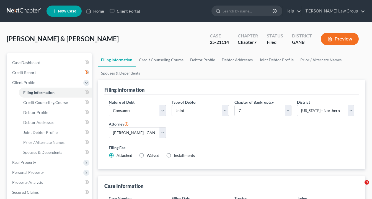
select select "1"
select select "0"
select select "19"
select select "0"
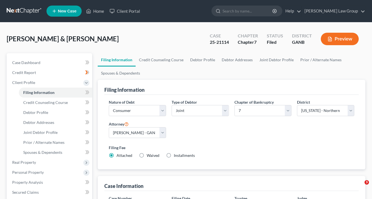
select select "10"
click at [98, 12] on link "Home" at bounding box center [95, 11] width 24 height 10
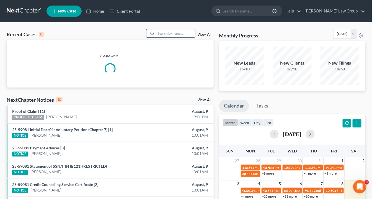
click at [174, 33] on input "search" at bounding box center [175, 33] width 39 height 8
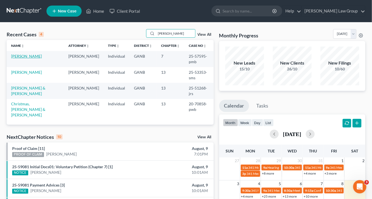
type input "[PERSON_NAME]"
click at [36, 55] on link "[PERSON_NAME]" at bounding box center [26, 56] width 31 height 5
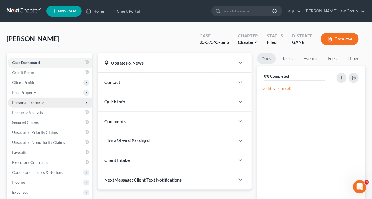
click at [19, 102] on span "Personal Property" at bounding box center [28, 102] width 32 height 5
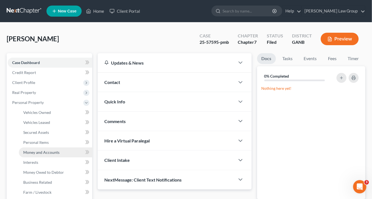
click at [42, 152] on span "Money and Accounts" at bounding box center [41, 152] width 36 height 5
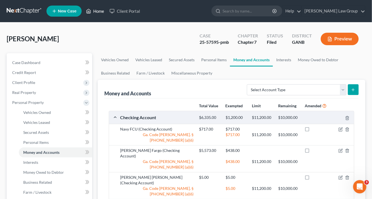
click at [96, 11] on link "Home" at bounding box center [95, 11] width 24 height 10
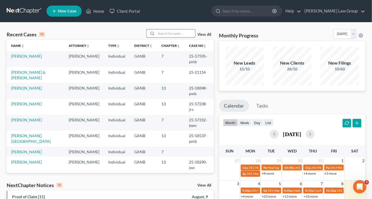
click at [166, 33] on input "search" at bounding box center [175, 33] width 39 height 8
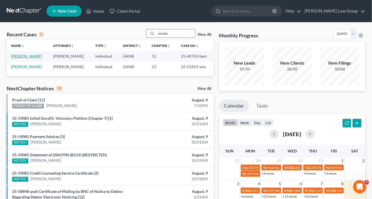
type input "woody"
click at [22, 56] on link "[PERSON_NAME]" at bounding box center [26, 56] width 31 height 5
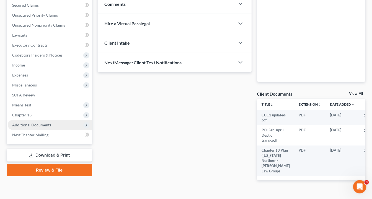
scroll to position [133, 0]
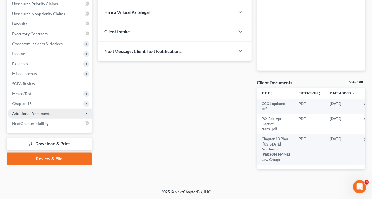
click at [49, 111] on span "Additional Documents" at bounding box center [31, 113] width 39 height 5
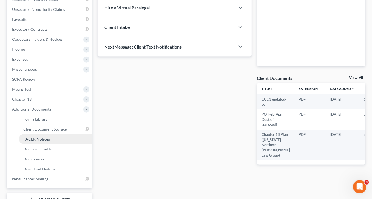
click at [53, 138] on link "PACER Notices" at bounding box center [55, 139] width 73 height 10
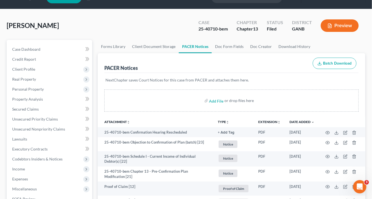
scroll to position [22, 0]
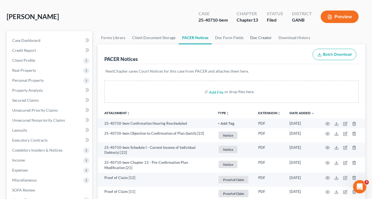
click at [261, 38] on link "Doc Creator" at bounding box center [261, 37] width 28 height 13
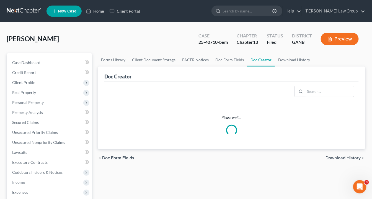
scroll to position [44, 0]
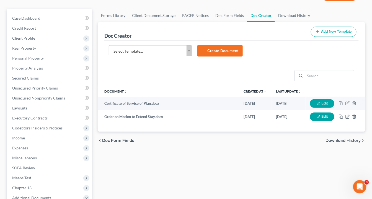
click at [210, 50] on button "Create Document" at bounding box center [219, 51] width 45 height 12
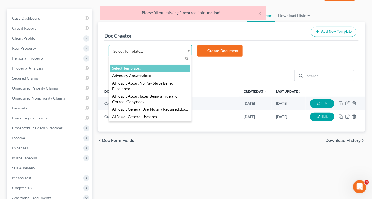
click at [189, 49] on body "Home New Case Client Portal [PERSON_NAME] Law Group [EMAIL_ADDRESS][DOMAIN_NAME…" at bounding box center [186, 143] width 372 height 374
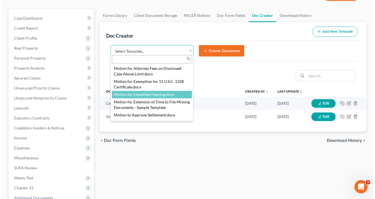
scroll to position [576, 0]
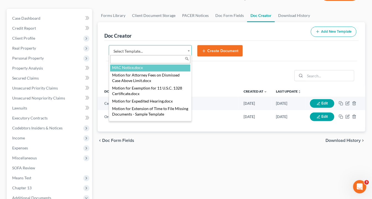
select select "111631"
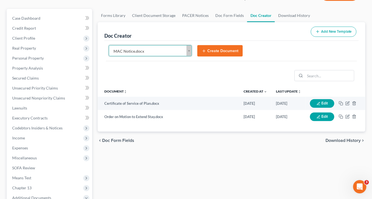
click at [217, 48] on button "Create Document" at bounding box center [219, 51] width 45 height 12
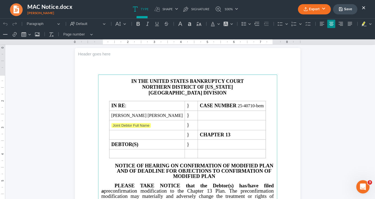
scroll to position [0, 0]
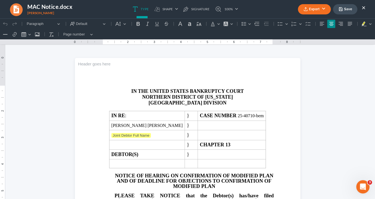
click at [313, 9] on button "Export" at bounding box center [314, 9] width 33 height 10
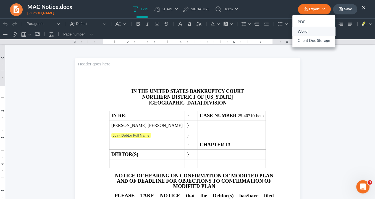
click at [305, 31] on link "Word" at bounding box center [314, 31] width 43 height 9
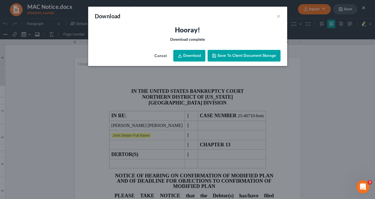
click at [193, 55] on link "Download" at bounding box center [189, 56] width 32 height 12
click at [194, 57] on link "Download" at bounding box center [189, 56] width 32 height 12
drag, startPoint x: 279, startPoint y: 16, endPoint x: 281, endPoint y: 14, distance: 3.2
click at [279, 15] on button "×" at bounding box center [279, 16] width 4 height 7
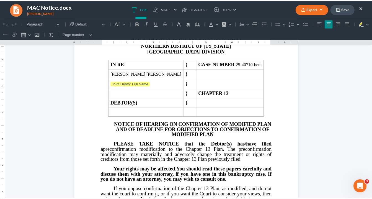
scroll to position [44, 0]
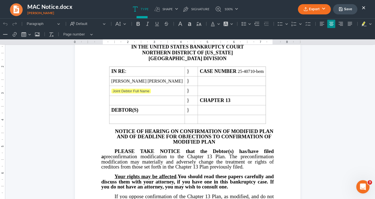
click at [312, 9] on button "Export" at bounding box center [314, 9] width 33 height 10
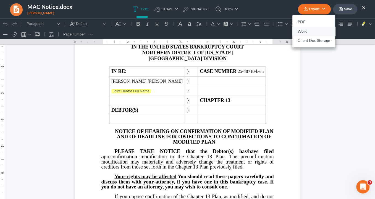
click at [305, 30] on link "Word" at bounding box center [314, 31] width 43 height 9
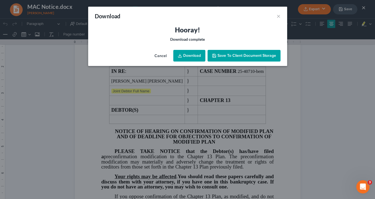
click at [187, 54] on link "Download" at bounding box center [189, 56] width 32 height 12
click at [279, 15] on button "×" at bounding box center [279, 16] width 4 height 7
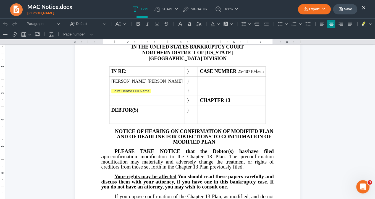
drag, startPoint x: 212, startPoint y: 14, endPoint x: 365, endPoint y: 6, distance: 153.2
click at [365, 6] on button "×" at bounding box center [364, 7] width 4 height 7
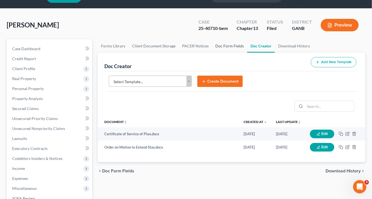
scroll to position [0, 0]
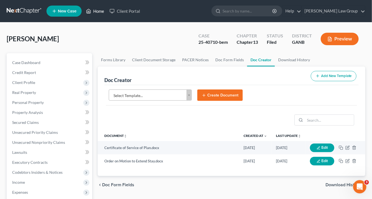
click at [100, 11] on link "Home" at bounding box center [95, 11] width 24 height 10
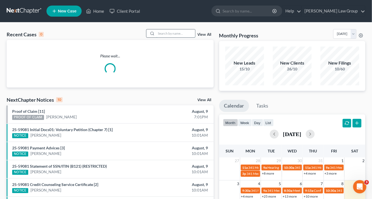
click at [167, 33] on input "search" at bounding box center [175, 33] width 39 height 8
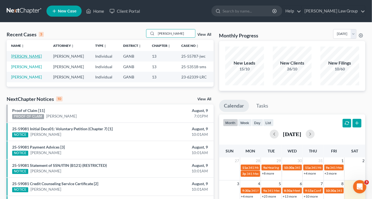
type input "[PERSON_NAME]"
click at [35, 57] on link "[PERSON_NAME]" at bounding box center [26, 56] width 31 height 5
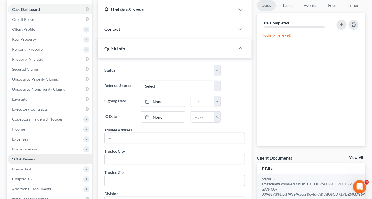
scroll to position [89, 0]
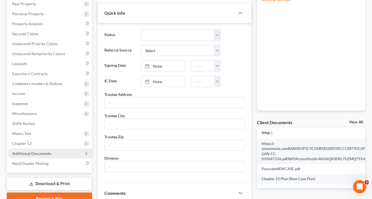
click at [55, 152] on span "Additional Documents" at bounding box center [50, 153] width 84 height 10
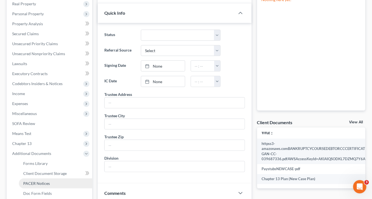
click at [49, 184] on link "PACER Notices" at bounding box center [55, 183] width 73 height 10
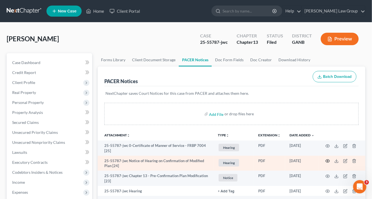
click at [326, 159] on icon "button" at bounding box center [327, 161] width 4 height 4
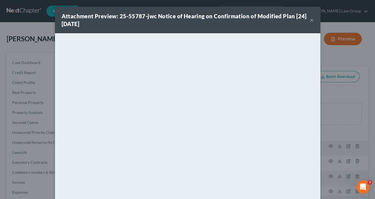
click at [310, 20] on button "×" at bounding box center [312, 20] width 4 height 7
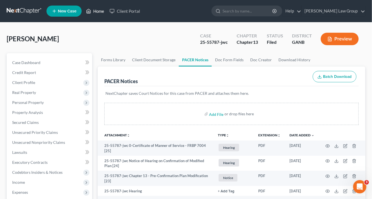
drag, startPoint x: 101, startPoint y: 11, endPoint x: 105, endPoint y: 12, distance: 4.8
click at [101, 11] on link "Home" at bounding box center [95, 11] width 24 height 10
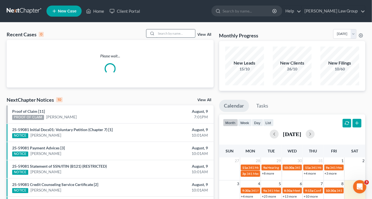
click at [168, 34] on input "search" at bounding box center [175, 33] width 39 height 8
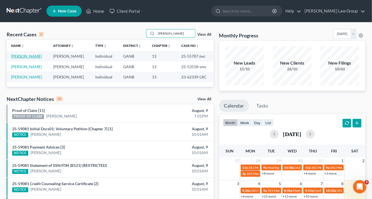
type input "[PERSON_NAME]"
click at [37, 54] on link "[PERSON_NAME]" at bounding box center [26, 56] width 31 height 5
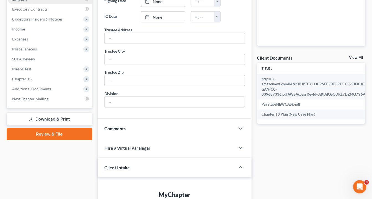
scroll to position [177, 0]
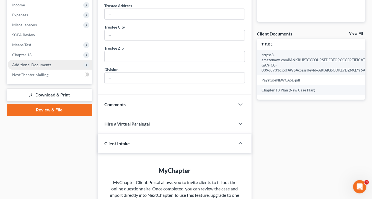
click at [49, 65] on span "Additional Documents" at bounding box center [31, 64] width 39 height 5
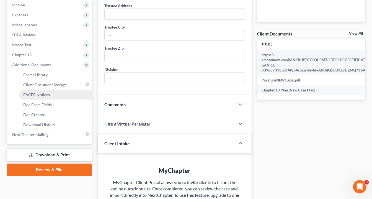
click at [43, 95] on span "PACER Notices" at bounding box center [36, 94] width 27 height 5
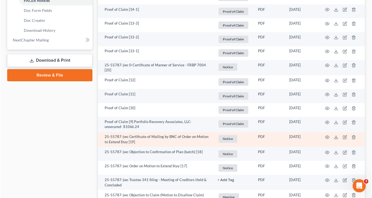
scroll to position [310, 0]
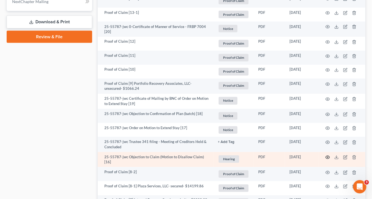
click at [328, 157] on circle "button" at bounding box center [327, 157] width 1 height 1
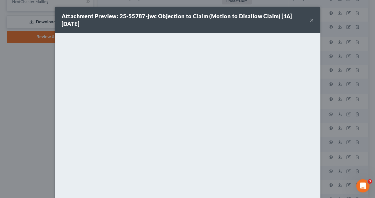
click at [310, 19] on button "×" at bounding box center [312, 20] width 4 height 7
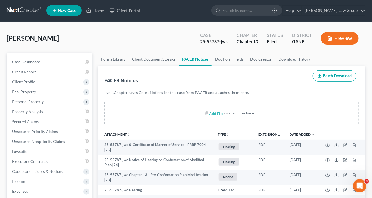
scroll to position [0, 0]
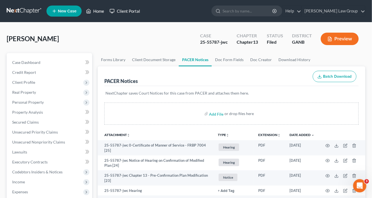
drag, startPoint x: 96, startPoint y: 12, endPoint x: 129, endPoint y: 13, distance: 33.5
click at [96, 12] on link "Home" at bounding box center [95, 11] width 24 height 10
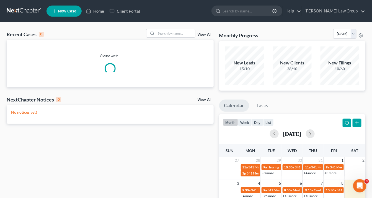
drag, startPoint x: 178, startPoint y: 35, endPoint x: 183, endPoint y: 38, distance: 6.1
click at [179, 35] on input "search" at bounding box center [175, 33] width 39 height 8
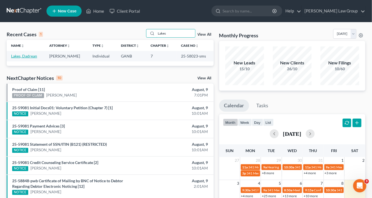
type input "Lakes"
click at [34, 57] on link "Lakes, Dadrean" at bounding box center [24, 56] width 26 height 5
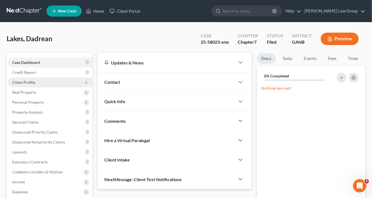
scroll to position [44, 0]
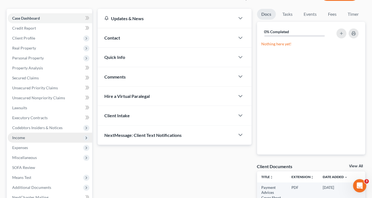
click at [25, 134] on span "Income" at bounding box center [50, 138] width 84 height 10
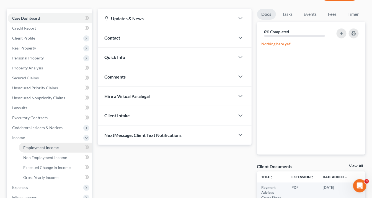
click at [41, 148] on span "Employment Income" at bounding box center [40, 147] width 35 height 5
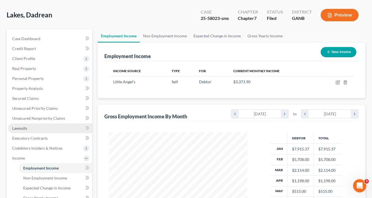
scroll to position [98, 150]
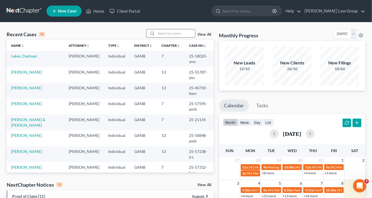
drag, startPoint x: 165, startPoint y: 34, endPoint x: 175, endPoint y: 33, distance: 9.7
click at [166, 34] on input "search" at bounding box center [175, 33] width 39 height 8
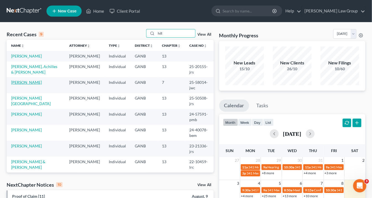
type input "hill"
click at [25, 80] on link "Hill, Kristy" at bounding box center [26, 82] width 31 height 5
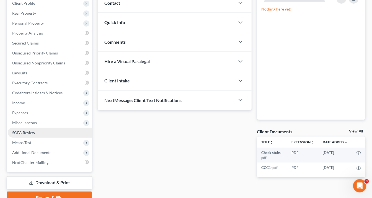
scroll to position [105, 0]
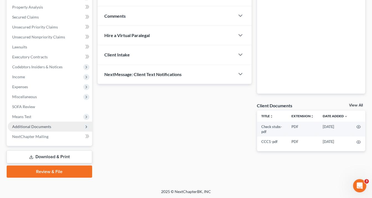
click at [50, 126] on span "Additional Documents" at bounding box center [31, 126] width 39 height 5
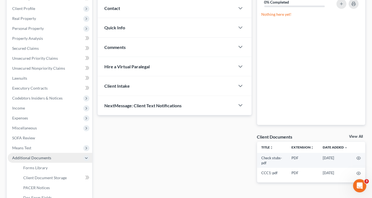
scroll to position [111, 0]
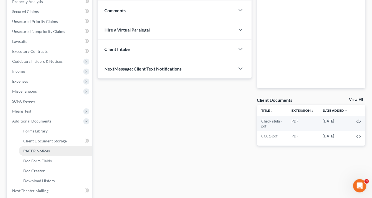
click at [53, 150] on link "PACER Notices" at bounding box center [55, 151] width 73 height 10
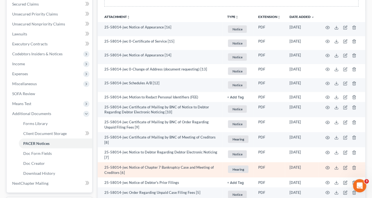
scroll to position [155, 0]
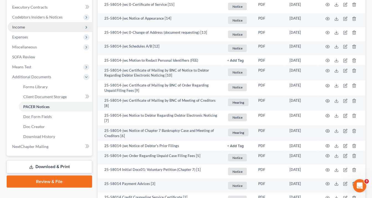
click at [19, 28] on span "Income" at bounding box center [18, 27] width 13 height 5
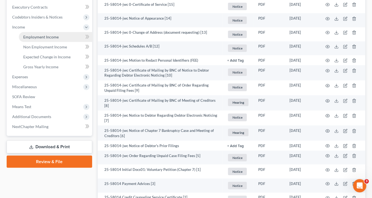
click at [40, 36] on span "Employment Income" at bounding box center [40, 37] width 35 height 5
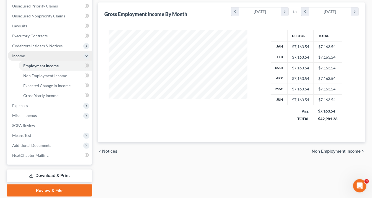
scroll to position [145, 0]
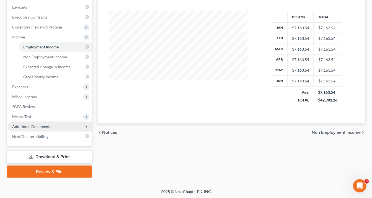
click at [47, 128] on span "Additional Documents" at bounding box center [31, 126] width 39 height 5
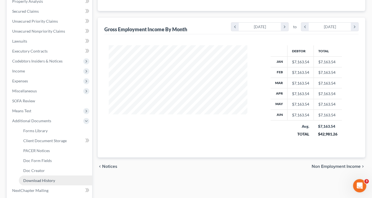
scroll to position [143, 0]
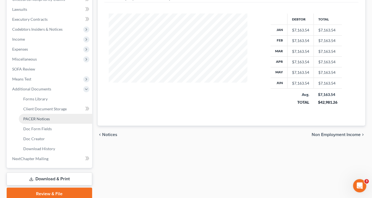
click at [43, 118] on span "PACER Notices" at bounding box center [36, 118] width 27 height 5
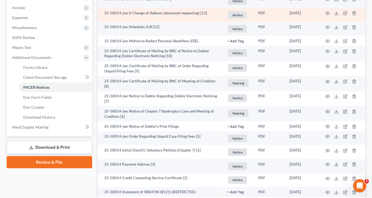
scroll to position [199, 0]
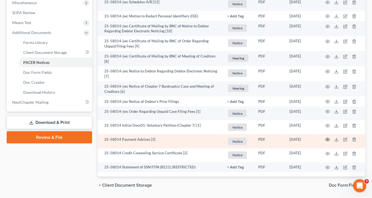
click at [328, 139] on icon "button" at bounding box center [327, 140] width 4 height 4
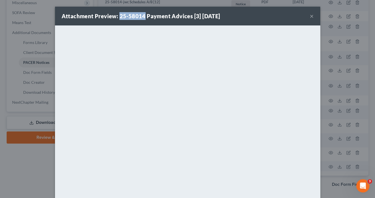
drag, startPoint x: 143, startPoint y: 15, endPoint x: 118, endPoint y: 15, distance: 25.5
click at [118, 15] on strong "Attachment Preview: 25-58014 Payment Advices [3] 07/17/2025" at bounding box center [141, 16] width 159 height 7
copy strong "25-58014"
drag, startPoint x: 310, startPoint y: 15, endPoint x: 302, endPoint y: 7, distance: 11.5
click at [310, 15] on button "×" at bounding box center [312, 16] width 4 height 7
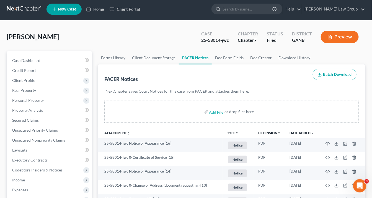
scroll to position [0, 0]
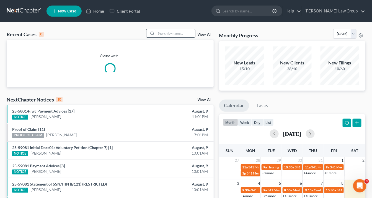
click at [160, 33] on input "search" at bounding box center [175, 33] width 39 height 8
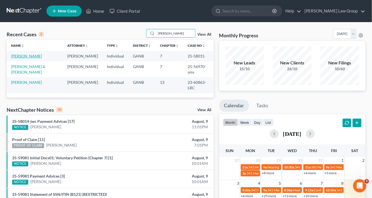
type input "harris"
click at [32, 56] on link "Harris, Mitchiko" at bounding box center [26, 56] width 31 height 5
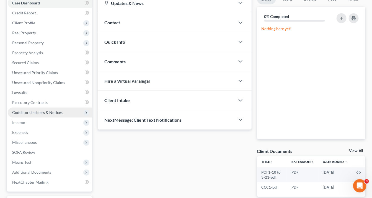
scroll to position [66, 0]
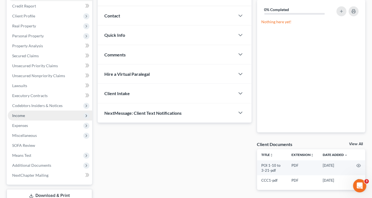
click at [23, 115] on span "Income" at bounding box center [18, 115] width 13 height 5
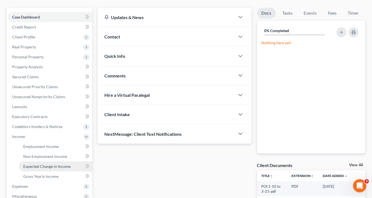
scroll to position [22, 0]
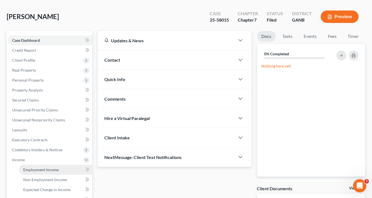
click at [33, 169] on span "Employment Income" at bounding box center [40, 169] width 35 height 5
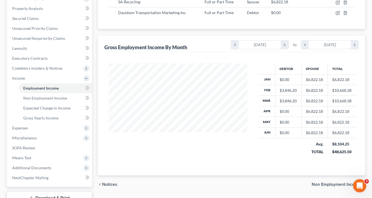
scroll to position [133, 0]
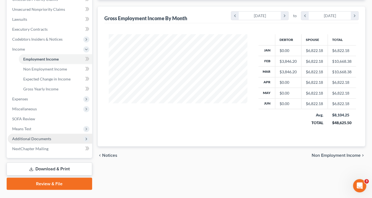
click at [39, 139] on span "Additional Documents" at bounding box center [31, 138] width 39 height 5
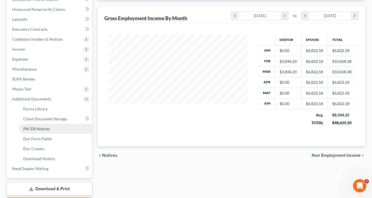
click at [43, 127] on span "PACER Notices" at bounding box center [36, 128] width 27 height 5
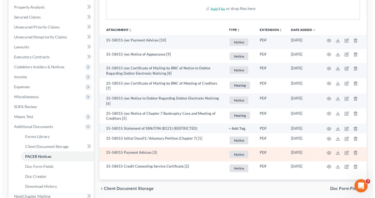
scroll to position [133, 0]
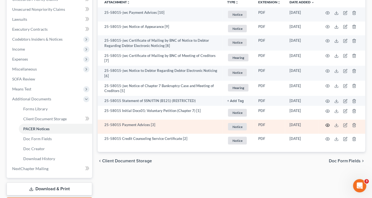
click at [327, 123] on icon "button" at bounding box center [327, 125] width 4 height 4
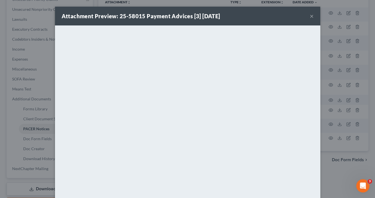
scroll to position [33, 0]
